Goal: Information Seeking & Learning: Find specific fact

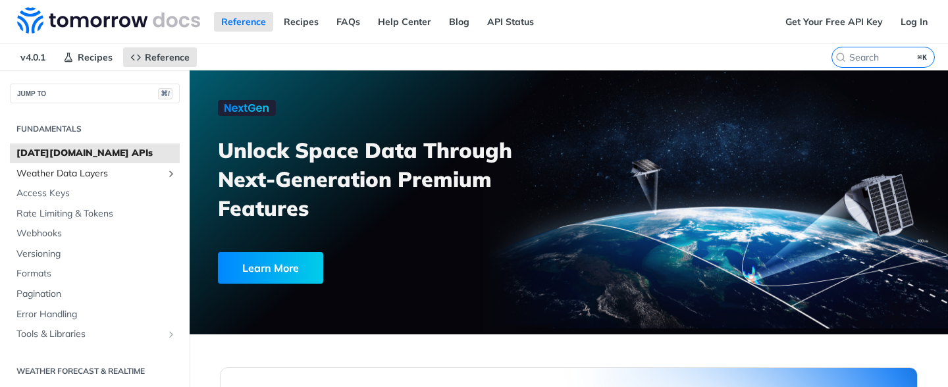
click at [106, 172] on span "Weather Data Layers" at bounding box center [89, 173] width 146 height 13
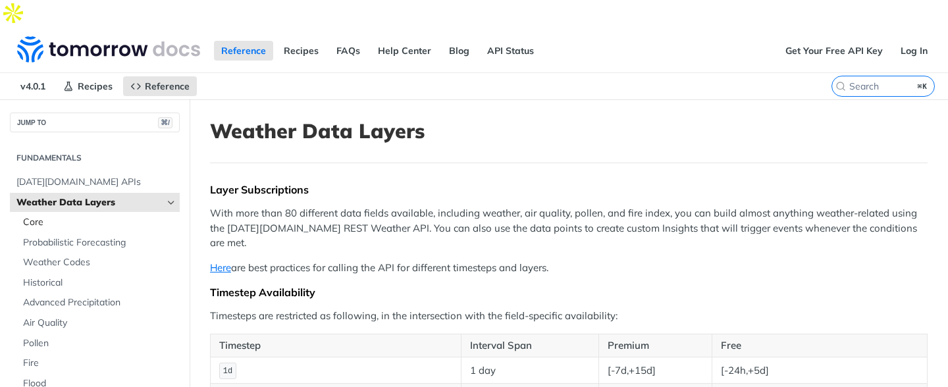
click at [99, 216] on span "Core" at bounding box center [99, 222] width 153 height 13
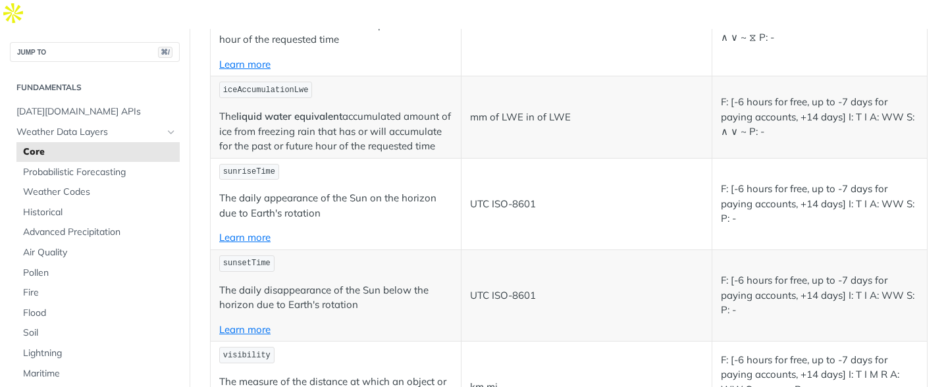
scroll to position [3131, 0]
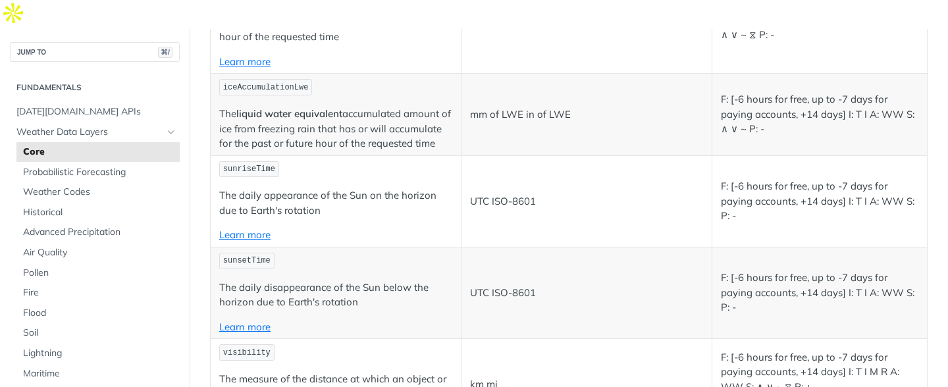
copy span "precipitationProbability"
